Goal: Entertainment & Leisure: Consume media (video, audio)

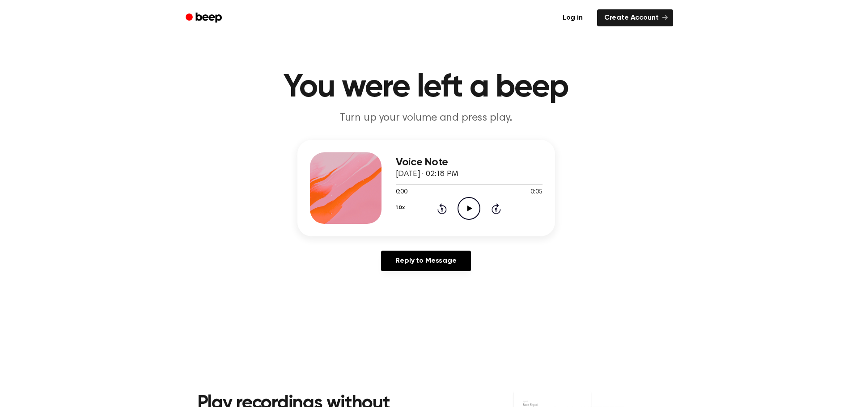
click at [468, 211] on icon at bounding box center [469, 209] width 5 height 6
click at [469, 209] on icon at bounding box center [469, 209] width 5 height 6
click at [469, 211] on icon "Play Audio" at bounding box center [468, 208] width 23 height 23
click at [466, 210] on icon "Play Audio" at bounding box center [468, 208] width 23 height 23
click at [465, 207] on icon "Play Audio" at bounding box center [468, 208] width 23 height 23
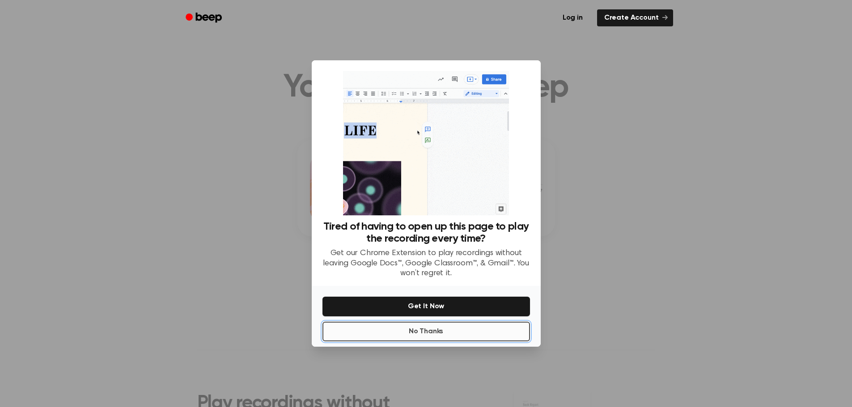
click at [434, 333] on button "No Thanks" at bounding box center [425, 332] width 207 height 20
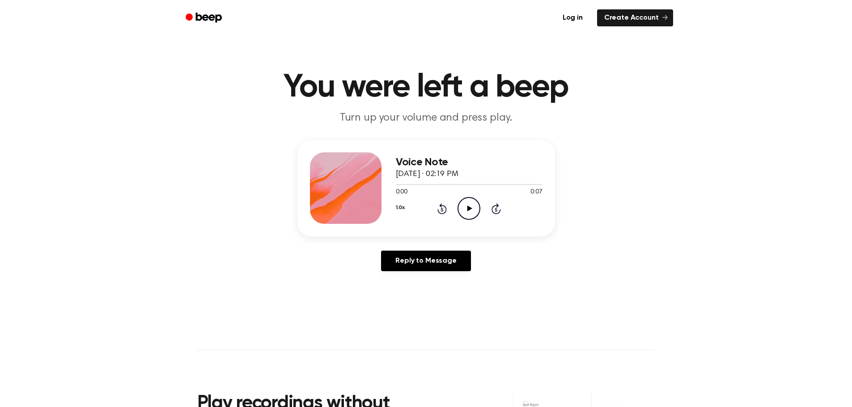
click at [469, 207] on icon at bounding box center [469, 209] width 5 height 6
click at [470, 208] on icon at bounding box center [469, 209] width 5 height 6
click at [470, 210] on icon "Play Audio" at bounding box center [468, 208] width 23 height 23
click at [467, 208] on icon "Play Audio" at bounding box center [468, 208] width 23 height 23
click at [466, 207] on icon "Play Audio" at bounding box center [468, 208] width 23 height 23
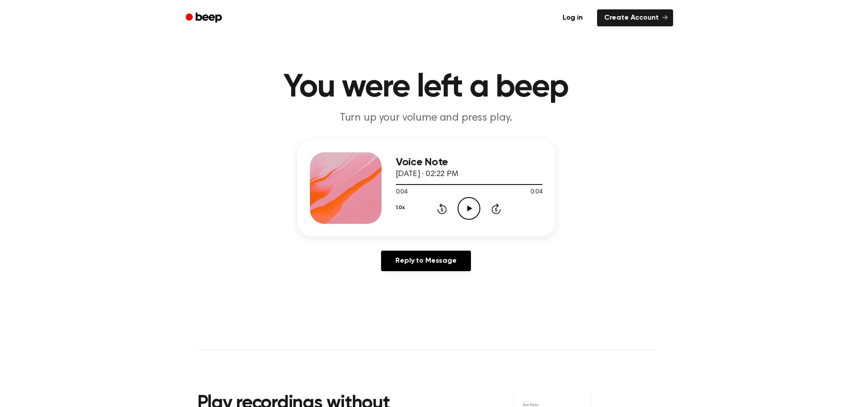
click at [466, 207] on icon "Play Audio" at bounding box center [468, 208] width 23 height 23
click at [472, 208] on icon "Play Audio" at bounding box center [468, 208] width 23 height 23
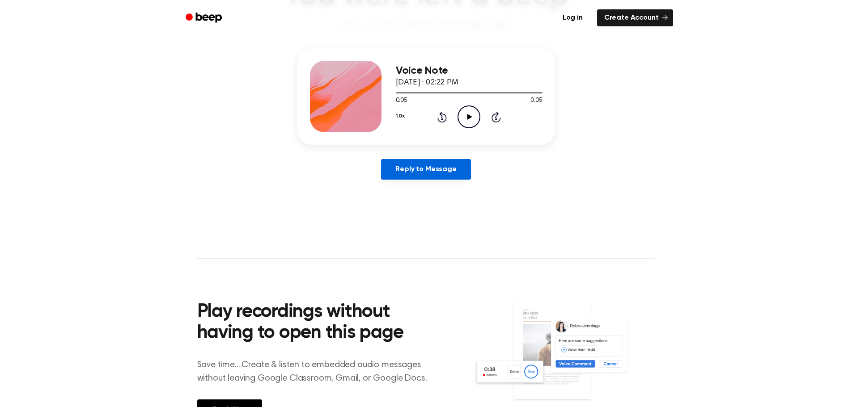
scroll to position [89, 0]
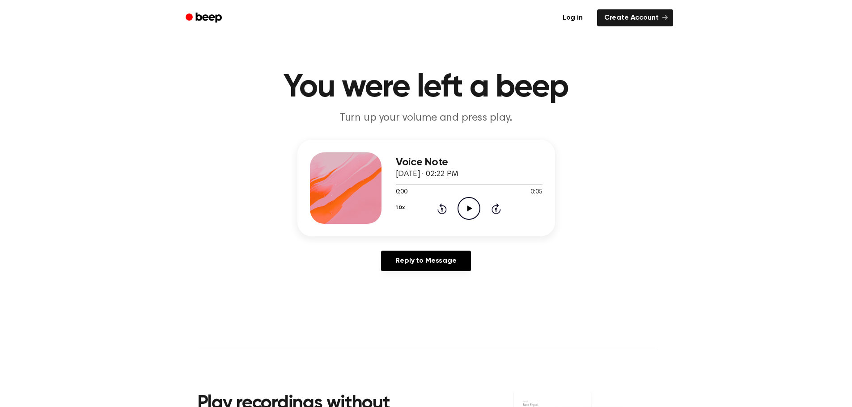
click at [472, 207] on icon "Play Audio" at bounding box center [468, 208] width 23 height 23
click at [471, 207] on icon "Play Audio" at bounding box center [468, 208] width 23 height 23
click at [468, 210] on icon at bounding box center [469, 209] width 5 height 6
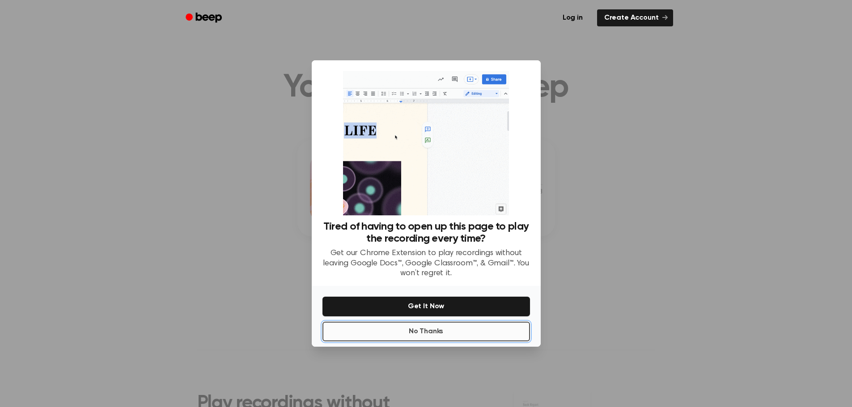
click at [398, 331] on button "No Thanks" at bounding box center [425, 332] width 207 height 20
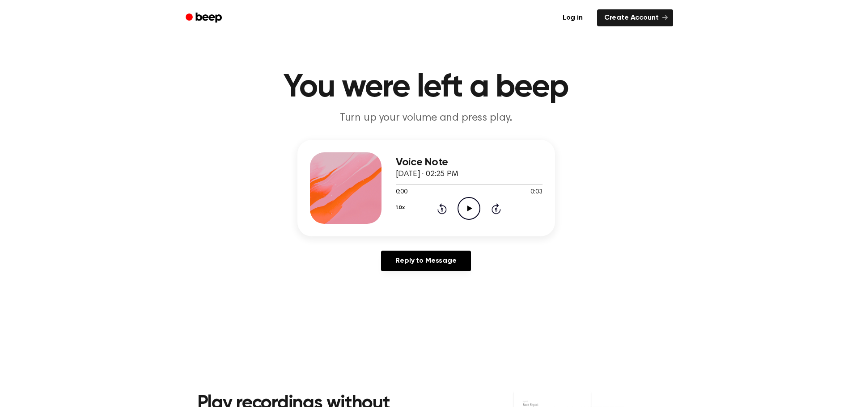
click at [470, 209] on icon at bounding box center [469, 209] width 5 height 6
